Goal: Task Accomplishment & Management: Use online tool/utility

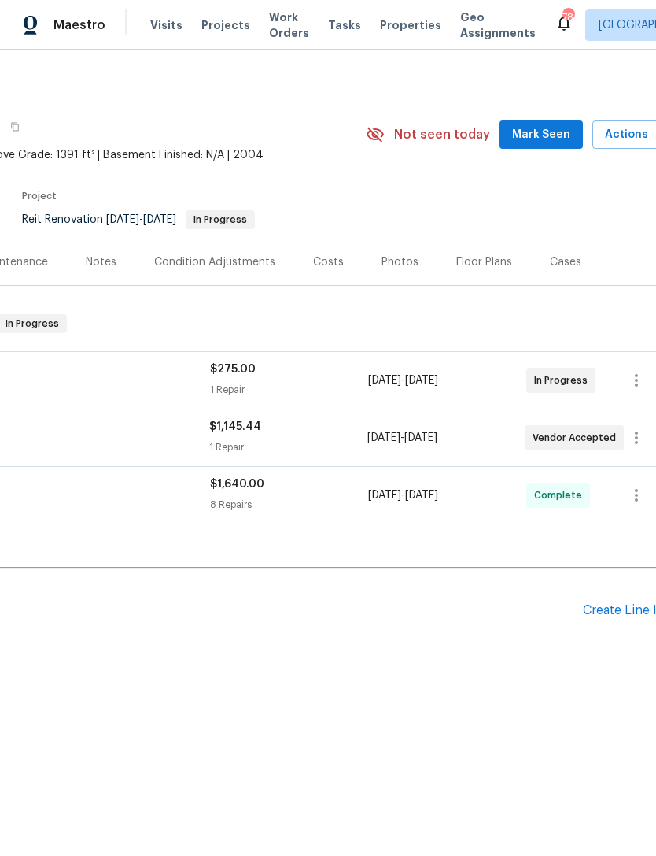
scroll to position [0, 198]
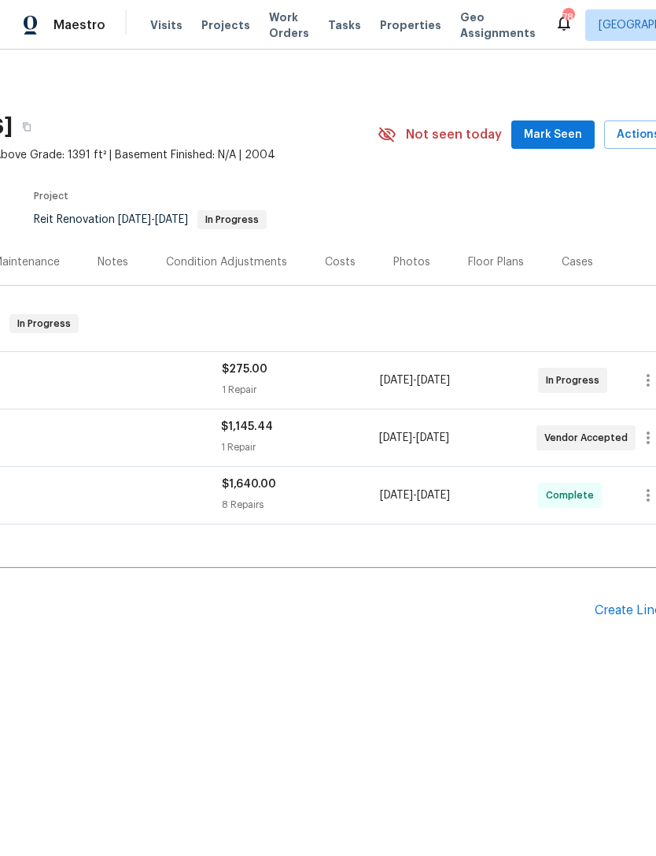
click at [313, 432] on div "$1,145.44" at bounding box center [299, 427] width 157 height 16
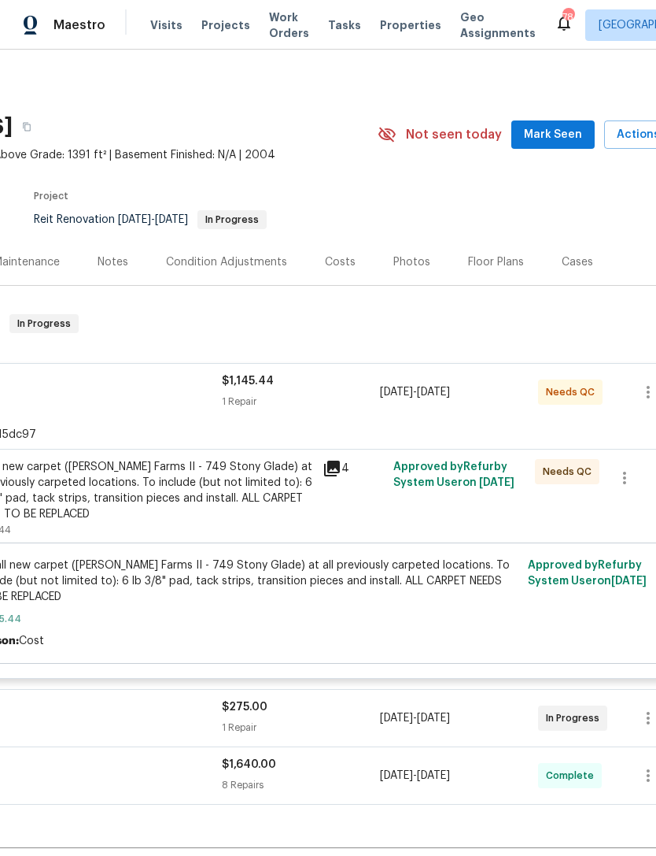
click at [189, 503] on div "Install new carpet ([PERSON_NAME] Farms II - 749 Stony Glade) at all previously…" at bounding box center [141, 490] width 345 height 63
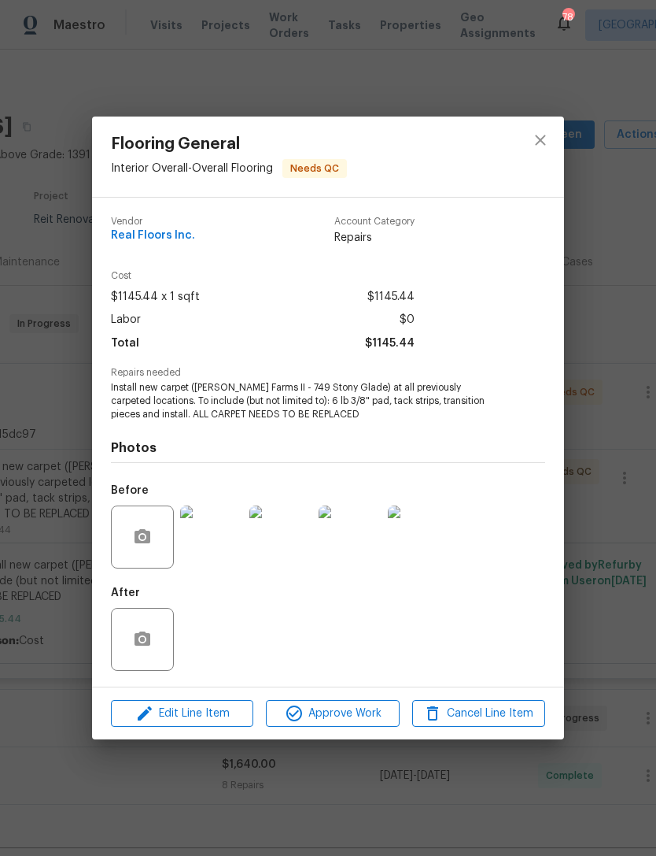
click at [424, 80] on div "Flooring General Interior Overall - Overall Flooring Needs QC Vendor Real Floor…" at bounding box center [328, 428] width 656 height 856
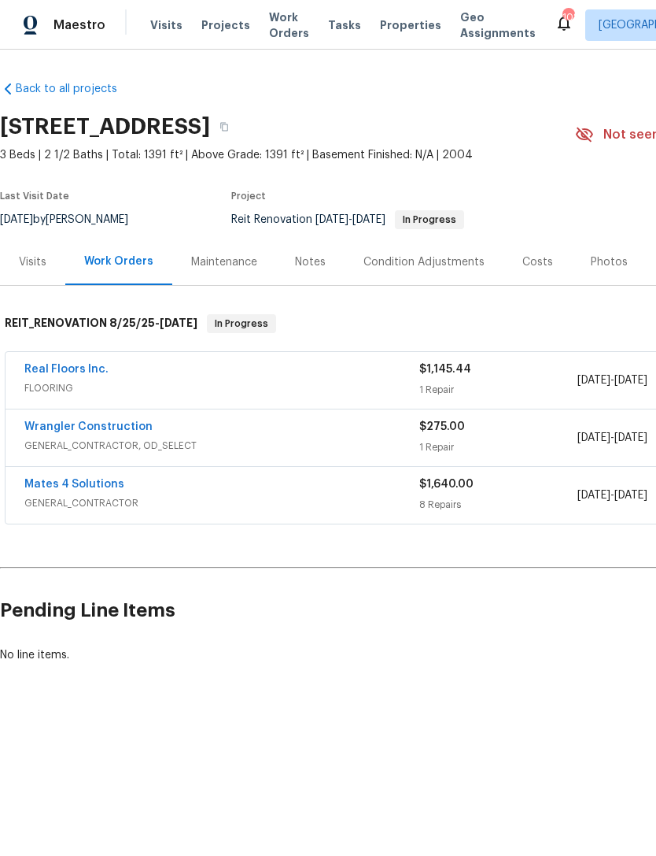
click at [333, 487] on div "Mates 4 Solutions" at bounding box center [221, 485] width 395 height 19
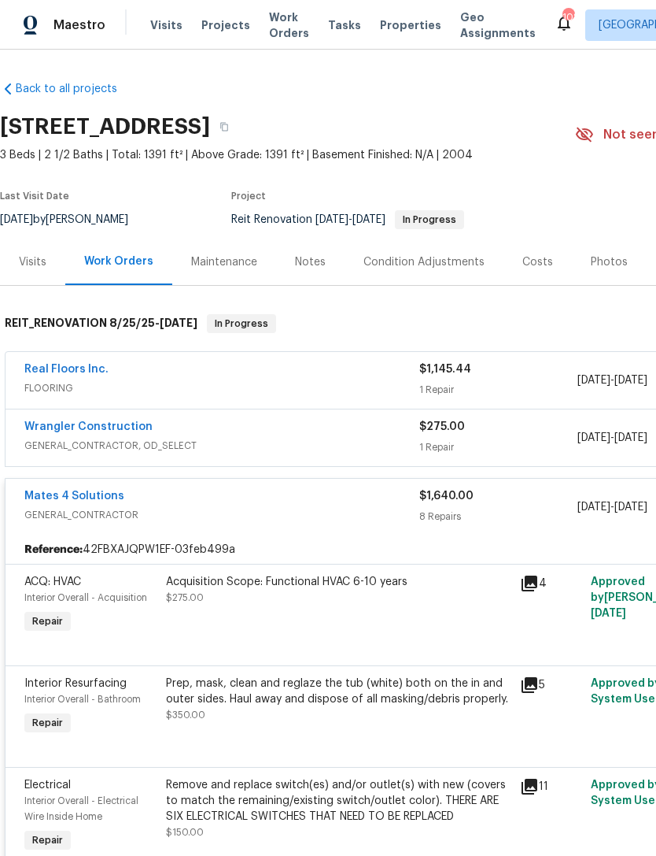
click at [292, 377] on div "Real Floors Inc." at bounding box center [221, 370] width 395 height 19
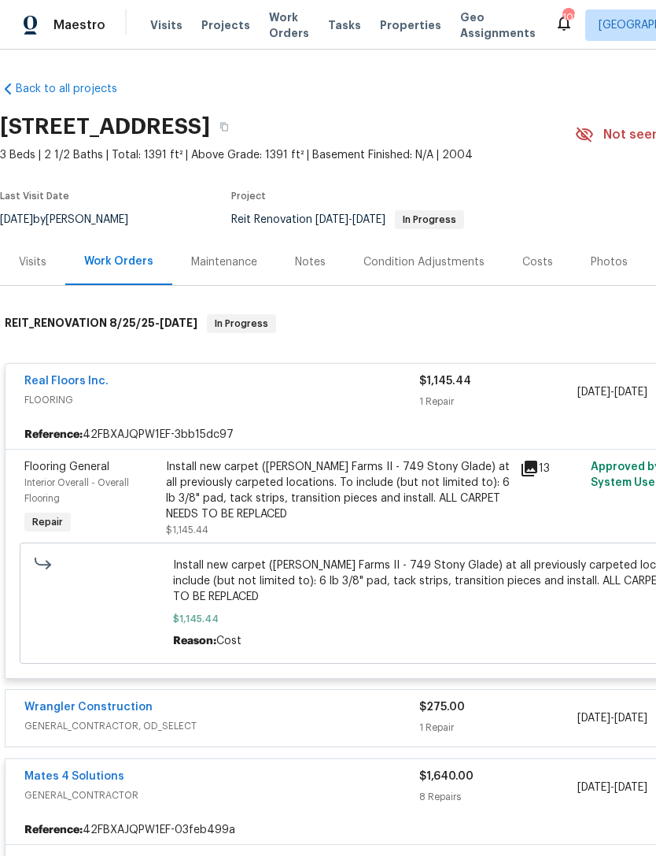
click at [289, 499] on div "Install new carpet ([PERSON_NAME] Farms II - 749 Stony Glade) at all previously…" at bounding box center [338, 490] width 345 height 63
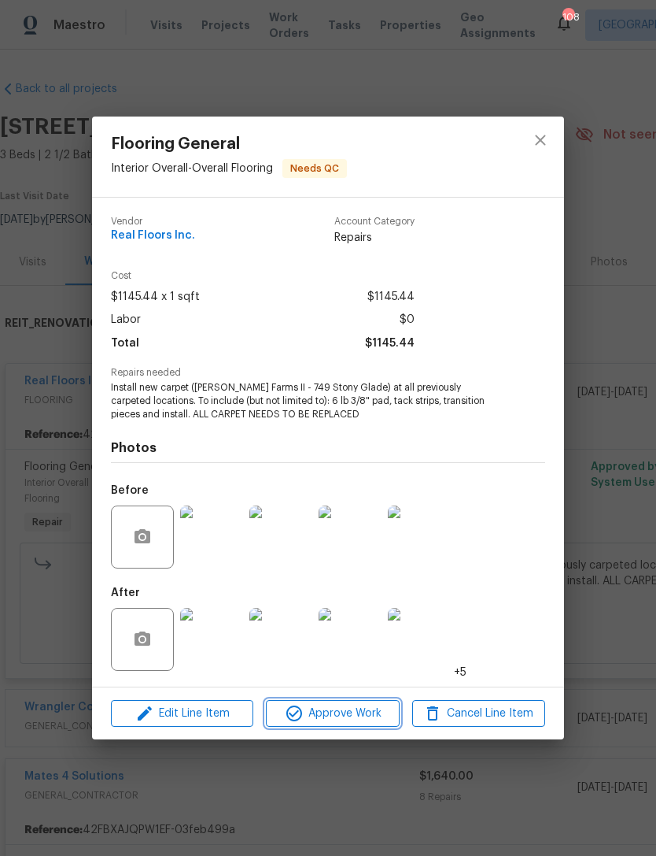
click at [341, 723] on span "Approve Work" at bounding box center [333, 714] width 124 height 20
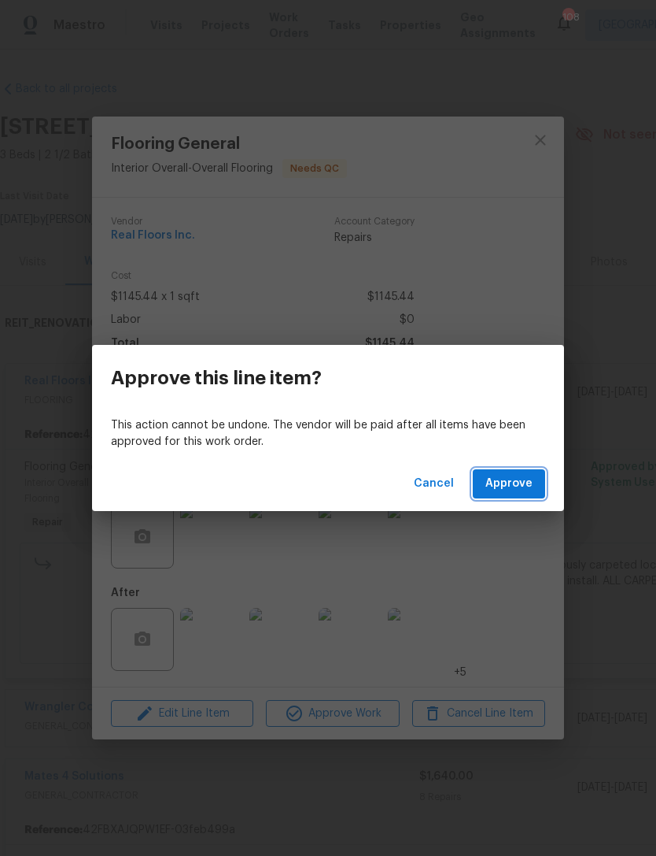
click at [518, 474] on span "Approve" at bounding box center [509, 484] width 47 height 20
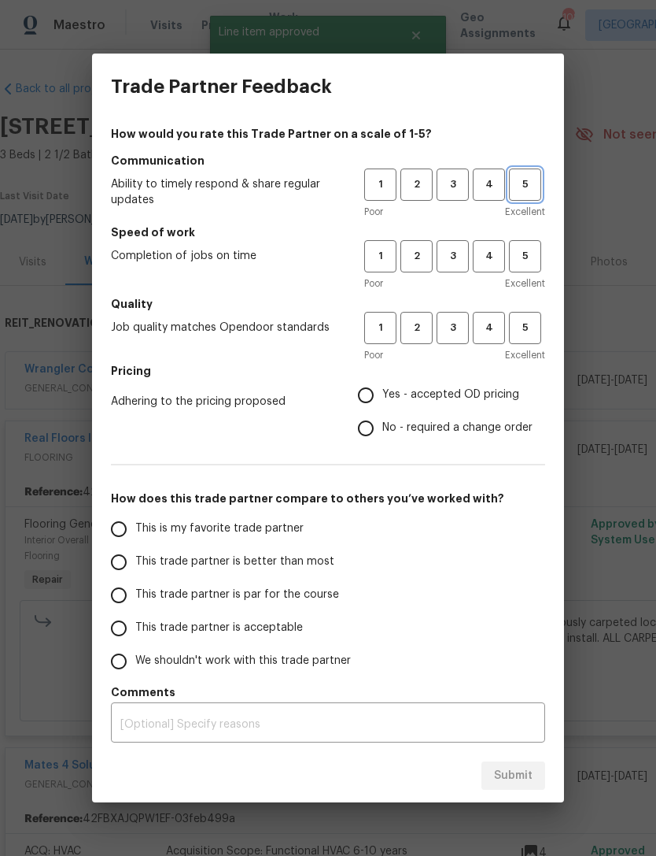
click at [532, 185] on span "5" at bounding box center [525, 185] width 29 height 18
click at [530, 259] on span "5" at bounding box center [525, 256] width 29 height 18
click at [527, 338] on button "5" at bounding box center [525, 328] width 32 height 32
click at [365, 380] on input "Yes - accepted OD pricing" at bounding box center [365, 395] width 33 height 33
radio input "true"
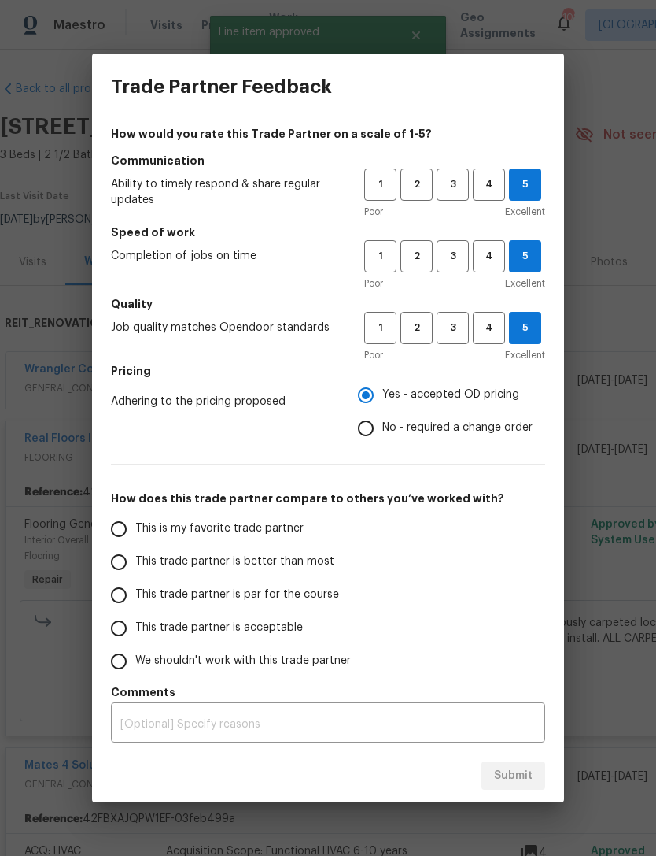
click at [116, 528] on input "This is my favorite trade partner" at bounding box center [118, 528] width 33 height 33
click at [519, 774] on span "Submit" at bounding box center [513, 776] width 39 height 20
radio input "true"
